Goal: Task Accomplishment & Management: Use online tool/utility

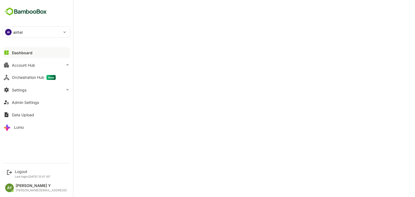
click at [21, 79] on div "Orchestration Hub New" at bounding box center [34, 77] width 44 height 5
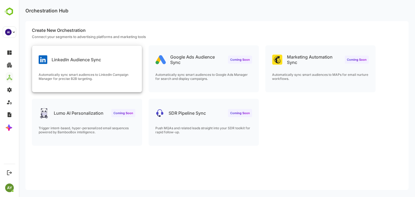
click at [73, 73] on p "Automatically sync smart audiences to LinkedIn Campaign Manager for precise B2B…" at bounding box center [87, 77] width 97 height 8
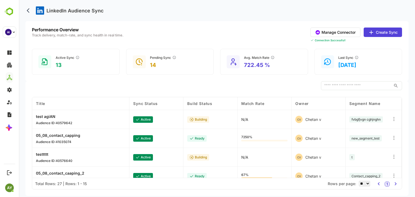
click at [378, 30] on button "Create Sync" at bounding box center [382, 32] width 38 height 9
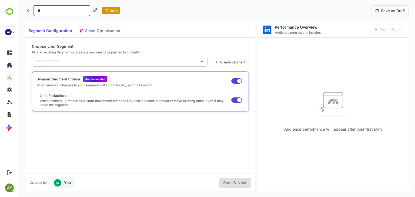
type input "***"
drag, startPoint x: 95, startPoint y: 53, endPoint x: 95, endPoint y: 58, distance: 4.6
click at [95, 58] on div "Choose your Segment Pick an existing Segment or create a new one to be pushed t…" at bounding box center [140, 106] width 230 height 137
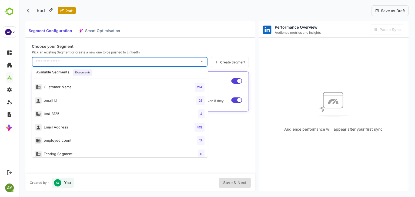
click at [95, 58] on input "text" at bounding box center [115, 62] width 163 height 9
click at [100, 99] on li "email Id 25" at bounding box center [120, 101] width 176 height 14
type input "********"
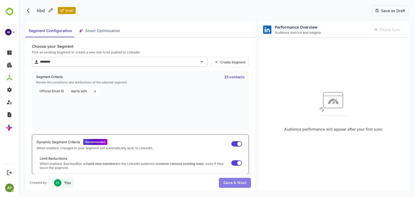
click at [233, 182] on span "Save & Next" at bounding box center [234, 183] width 23 height 7
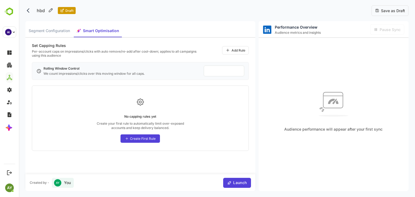
click at [138, 141] on div "Create First Rule" at bounding box center [139, 138] width 39 height 8
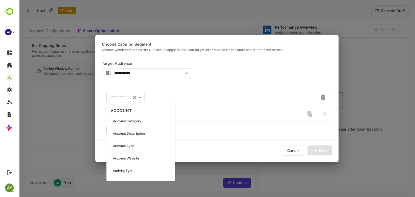
click at [120, 99] on input "text" at bounding box center [118, 98] width 17 height 4
click at [124, 119] on p "Account Category" at bounding box center [127, 121] width 28 height 5
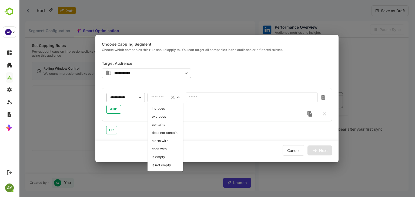
click at [162, 97] on input "text" at bounding box center [158, 98] width 14 height 4
click at [168, 167] on li "is not empty" at bounding box center [165, 165] width 36 height 8
type input "**********"
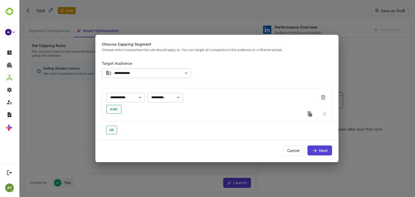
click at [324, 153] on div "Next" at bounding box center [319, 151] width 25 height 10
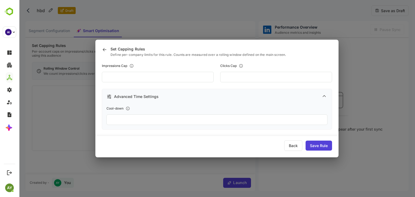
click at [323, 149] on div "Save Rule" at bounding box center [318, 146] width 26 height 10
